Goal: Task Accomplishment & Management: Use online tool/utility

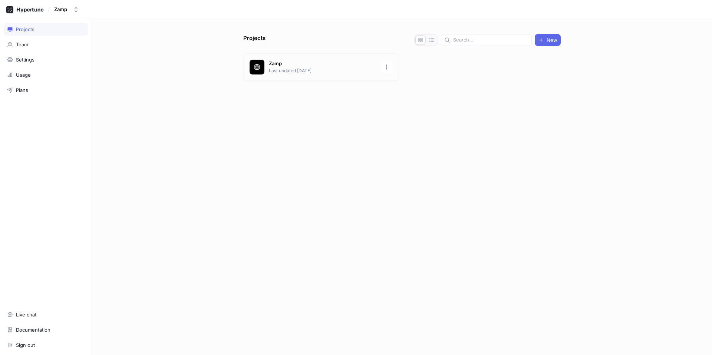
click at [288, 68] on p "Last updated [DATE]" at bounding box center [323, 71] width 108 height 7
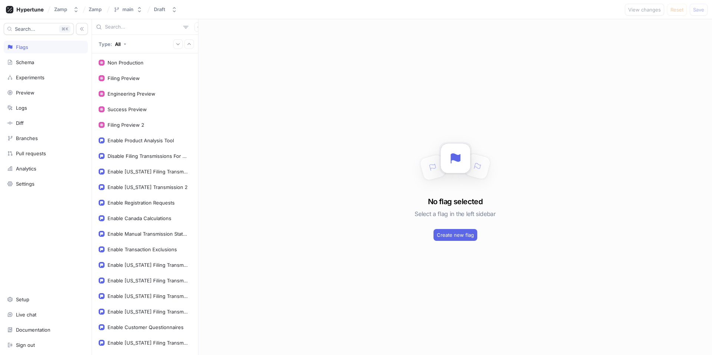
click at [127, 29] on input "text" at bounding box center [142, 26] width 75 height 7
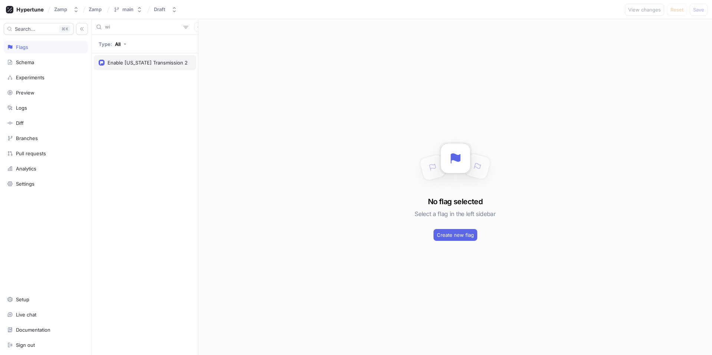
type input "wi"
click at [125, 65] on div "Enable [US_STATE] Transmission 2" at bounding box center [148, 63] width 80 height 6
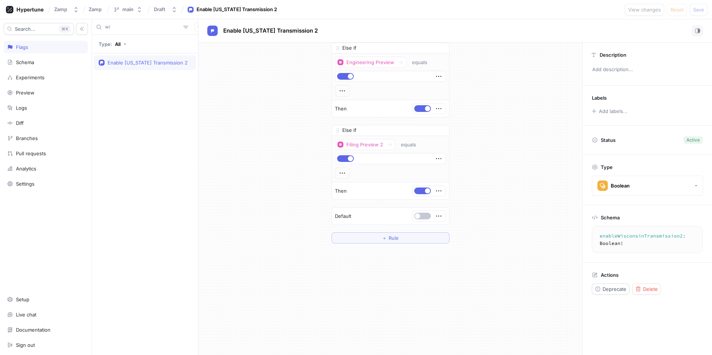
scroll to position [89, 0]
click at [421, 215] on button "button" at bounding box center [422, 215] width 17 height 7
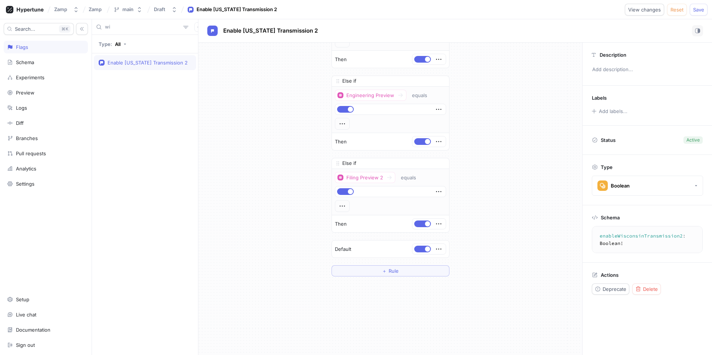
scroll to position [24, 0]
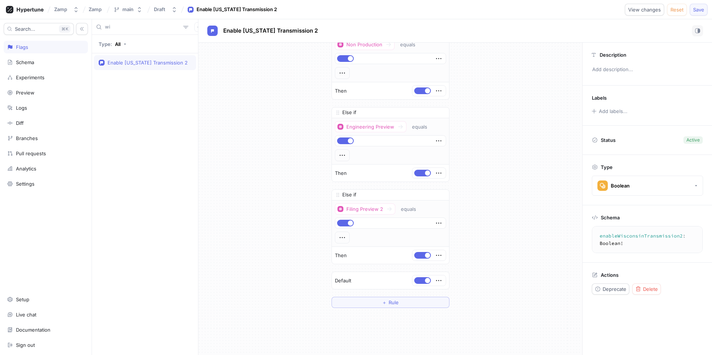
click at [702, 12] on button "Save" at bounding box center [699, 10] width 18 height 12
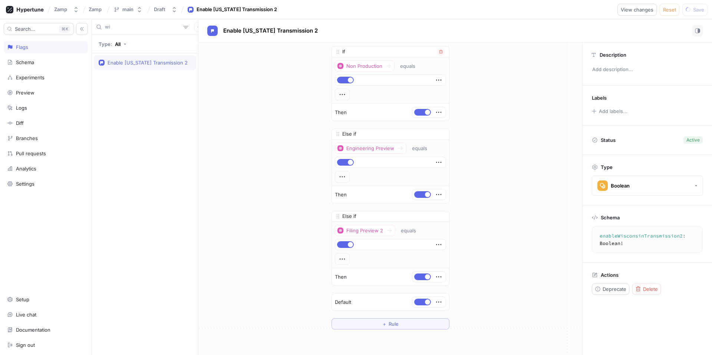
scroll to position [0, 0]
click at [440, 55] on button "button" at bounding box center [440, 53] width 7 height 7
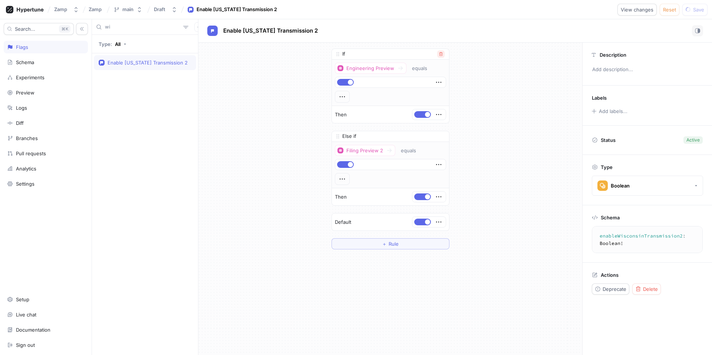
click at [440, 55] on icon "button" at bounding box center [441, 54] width 4 height 4
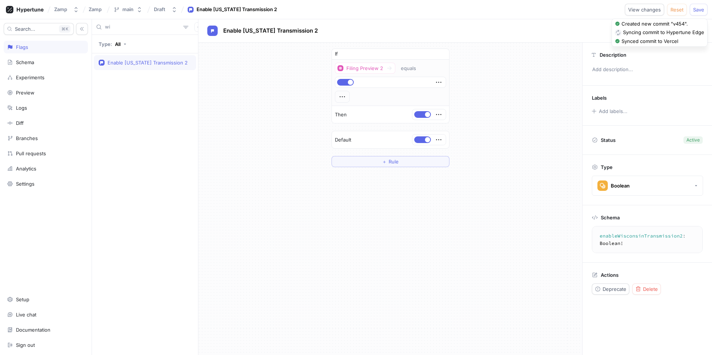
click at [440, 55] on icon "button" at bounding box center [441, 54] width 4 height 4
click at [700, 11] on span "Save" at bounding box center [698, 9] width 11 height 4
